Goal: Task Accomplishment & Management: Use online tool/utility

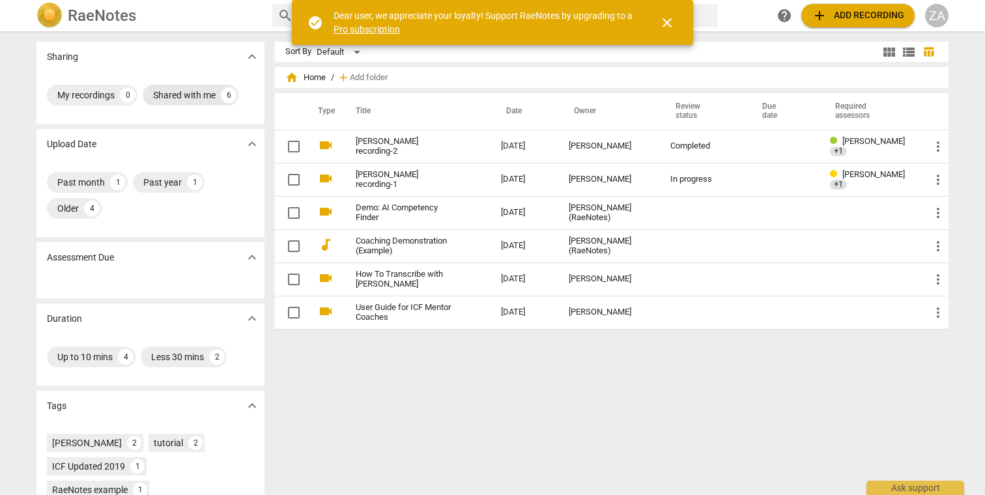
click at [206, 92] on div "Shared with me" at bounding box center [184, 95] width 63 height 13
click at [673, 30] on button "close" at bounding box center [666, 22] width 31 height 31
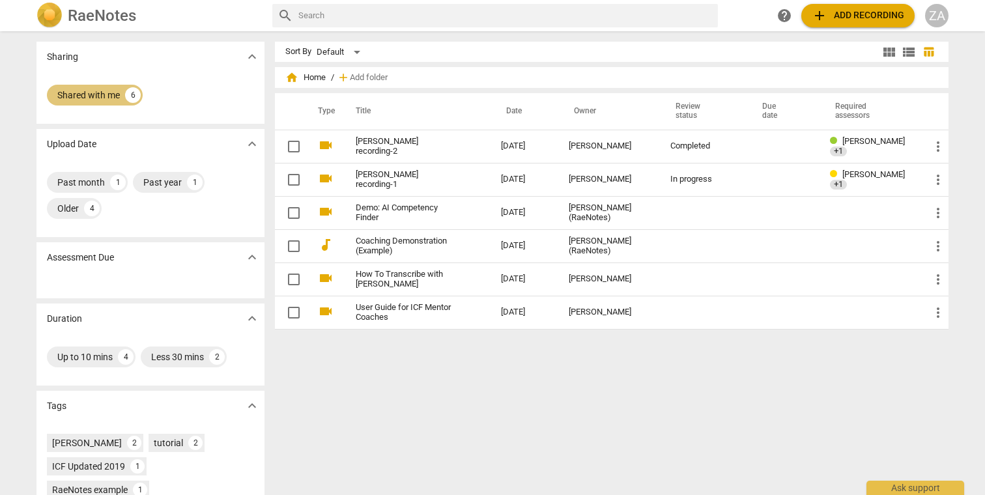
click at [127, 93] on div "6" at bounding box center [133, 95] width 16 height 16
click at [172, 95] on div "Shared with me" at bounding box center [184, 95] width 63 height 13
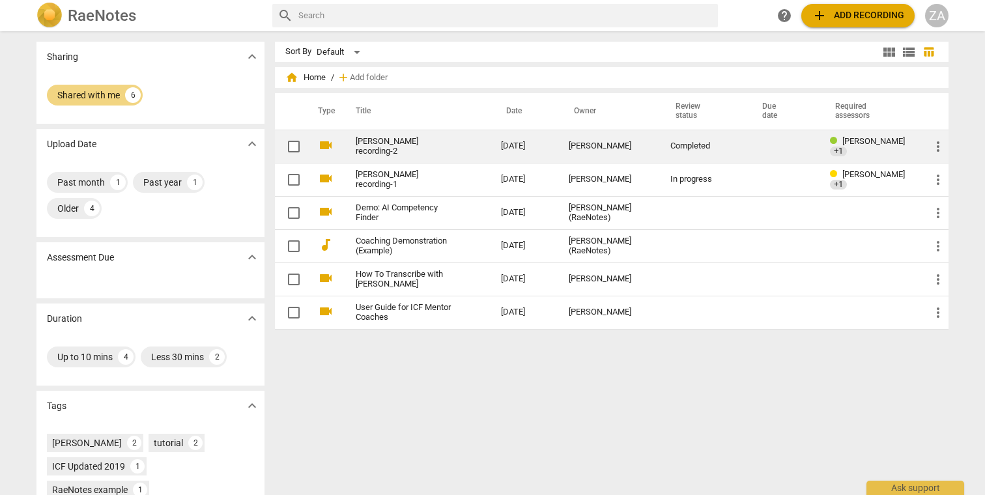
click at [524, 150] on td "[DATE]" at bounding box center [525, 146] width 68 height 33
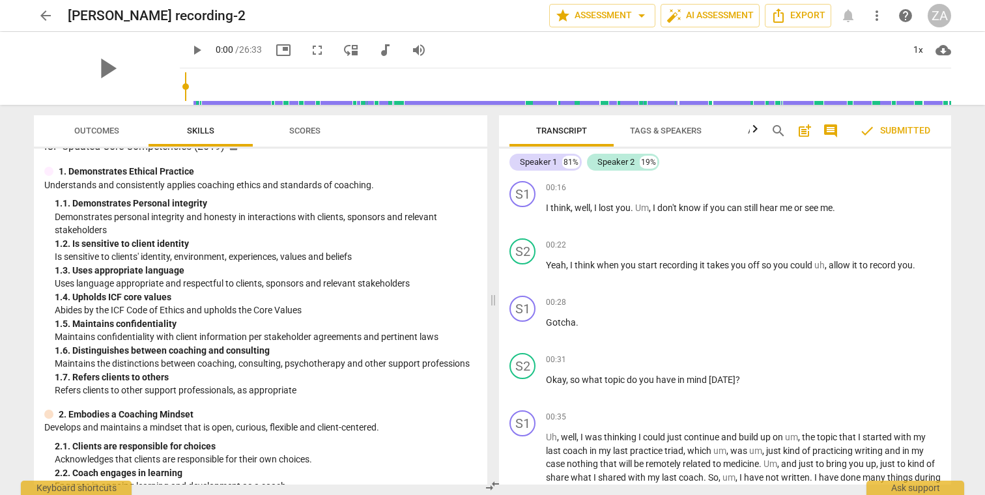
scroll to position [15, 0]
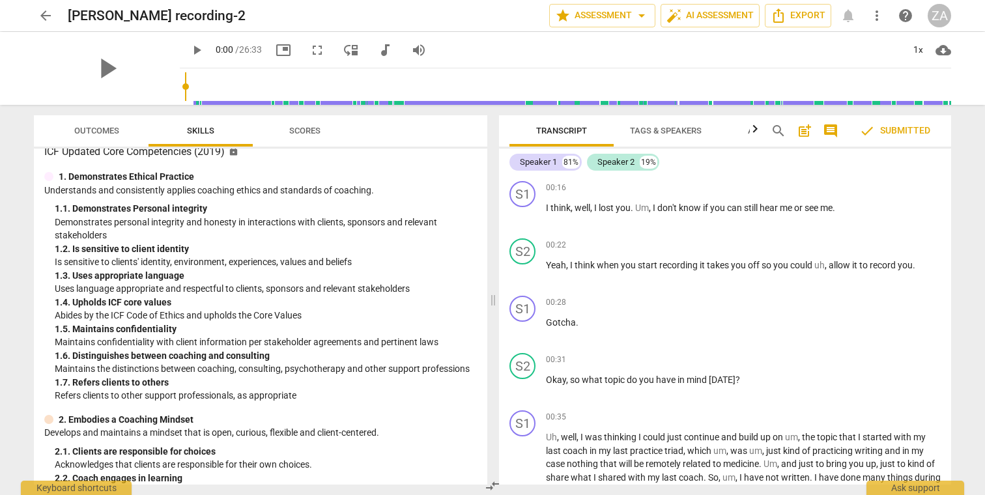
click at [291, 126] on span "Scores" at bounding box center [304, 131] width 31 height 10
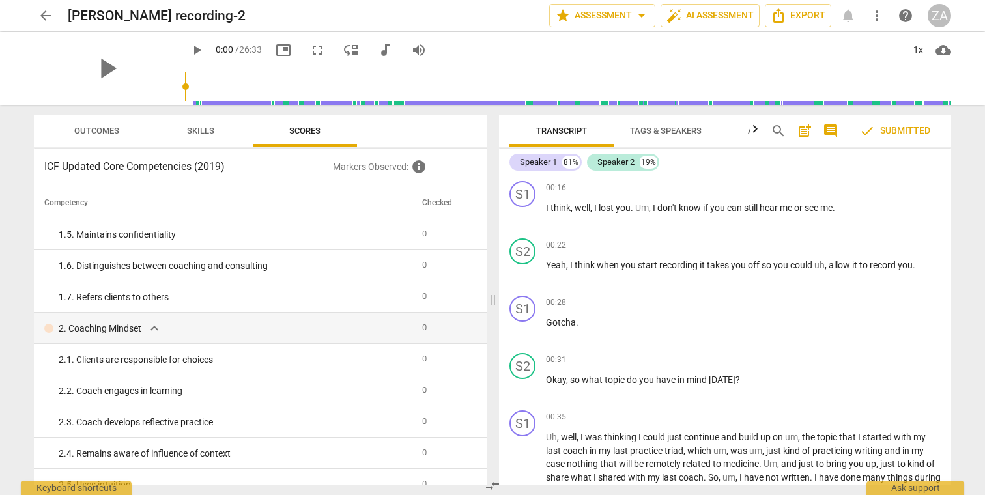
scroll to position [169, 0]
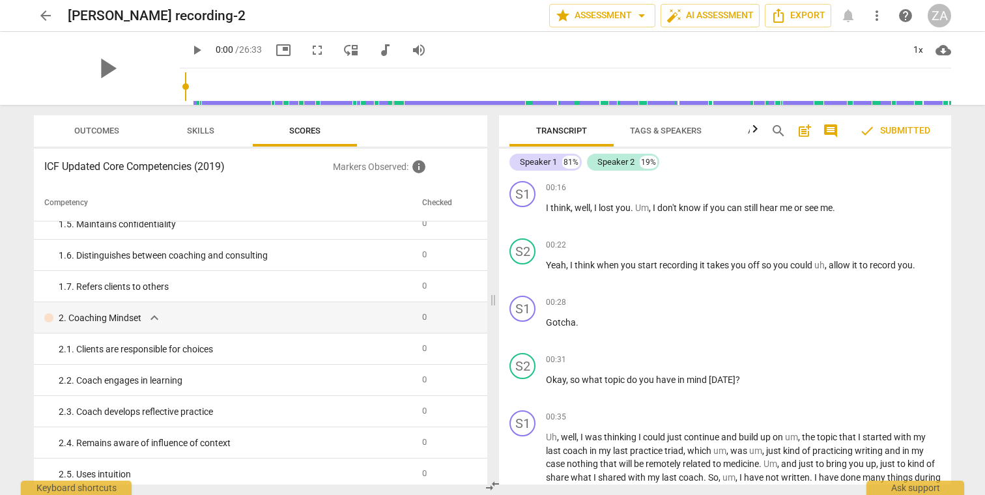
click at [100, 124] on span "Outcomes" at bounding box center [97, 131] width 76 height 18
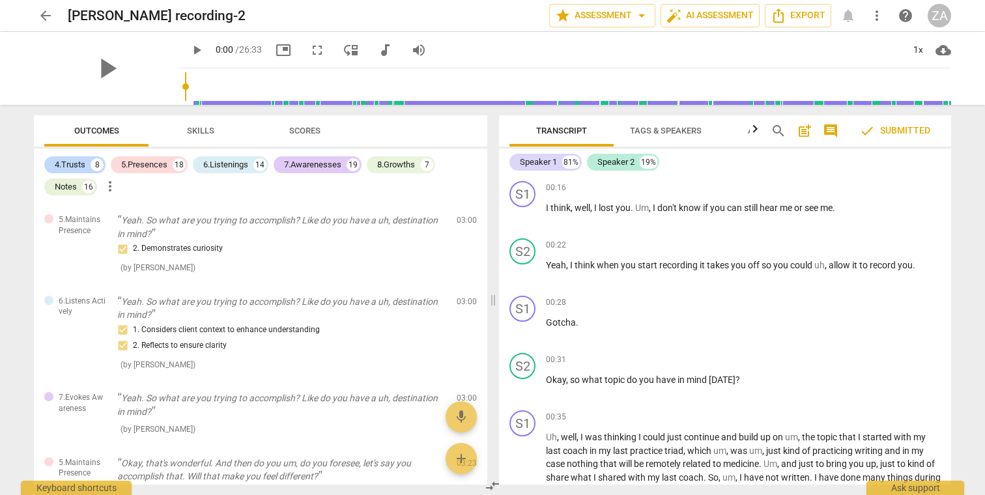
scroll to position [0, 0]
click at [210, 130] on span "Skills" at bounding box center [200, 131] width 27 height 10
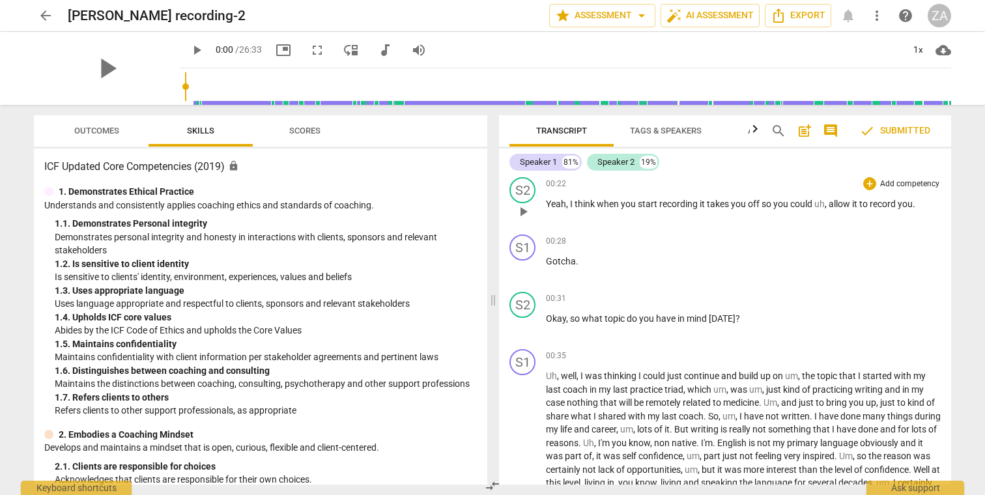
scroll to position [70, 0]
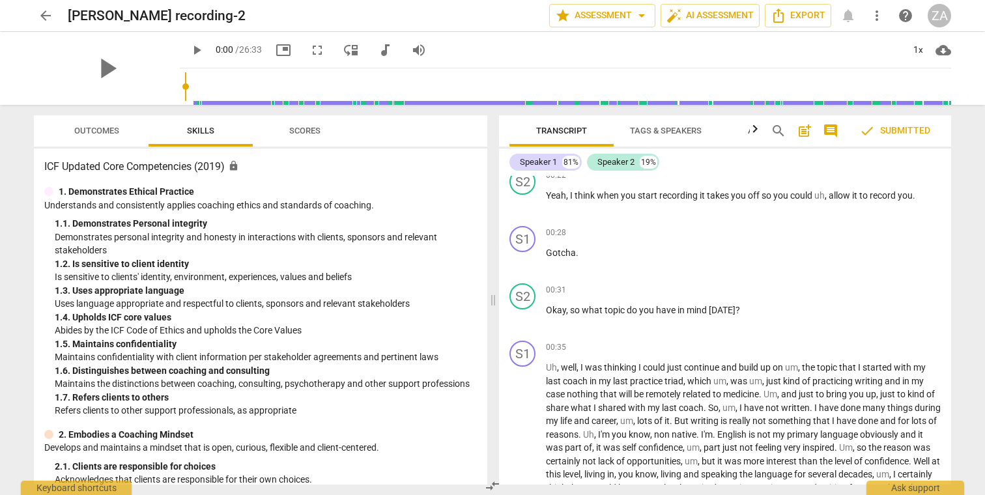
click at [890, 128] on span "check Submitted" at bounding box center [894, 131] width 71 height 16
click at [753, 129] on icon "button" at bounding box center [755, 129] width 16 height 16
click at [837, 134] on span "comment" at bounding box center [831, 131] width 16 height 16
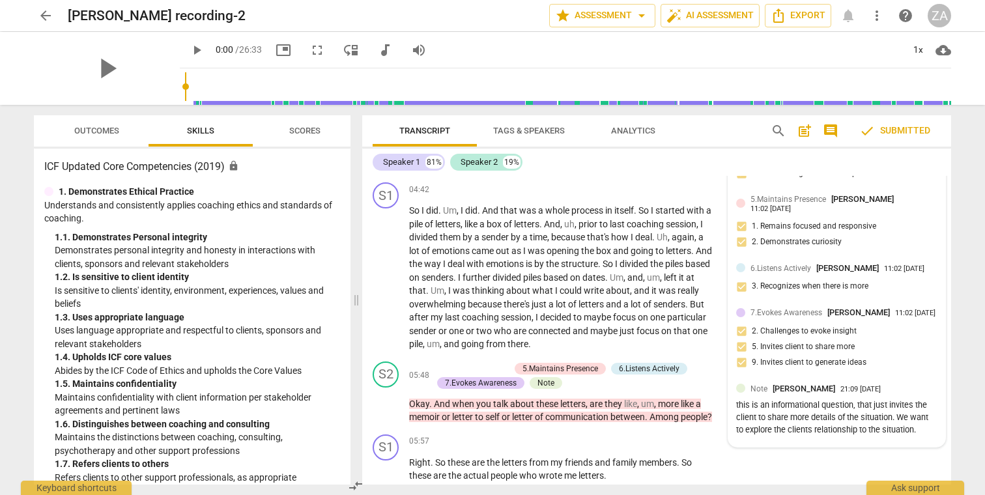
scroll to position [1145, 0]
